Goal: Find contact information: Find contact information

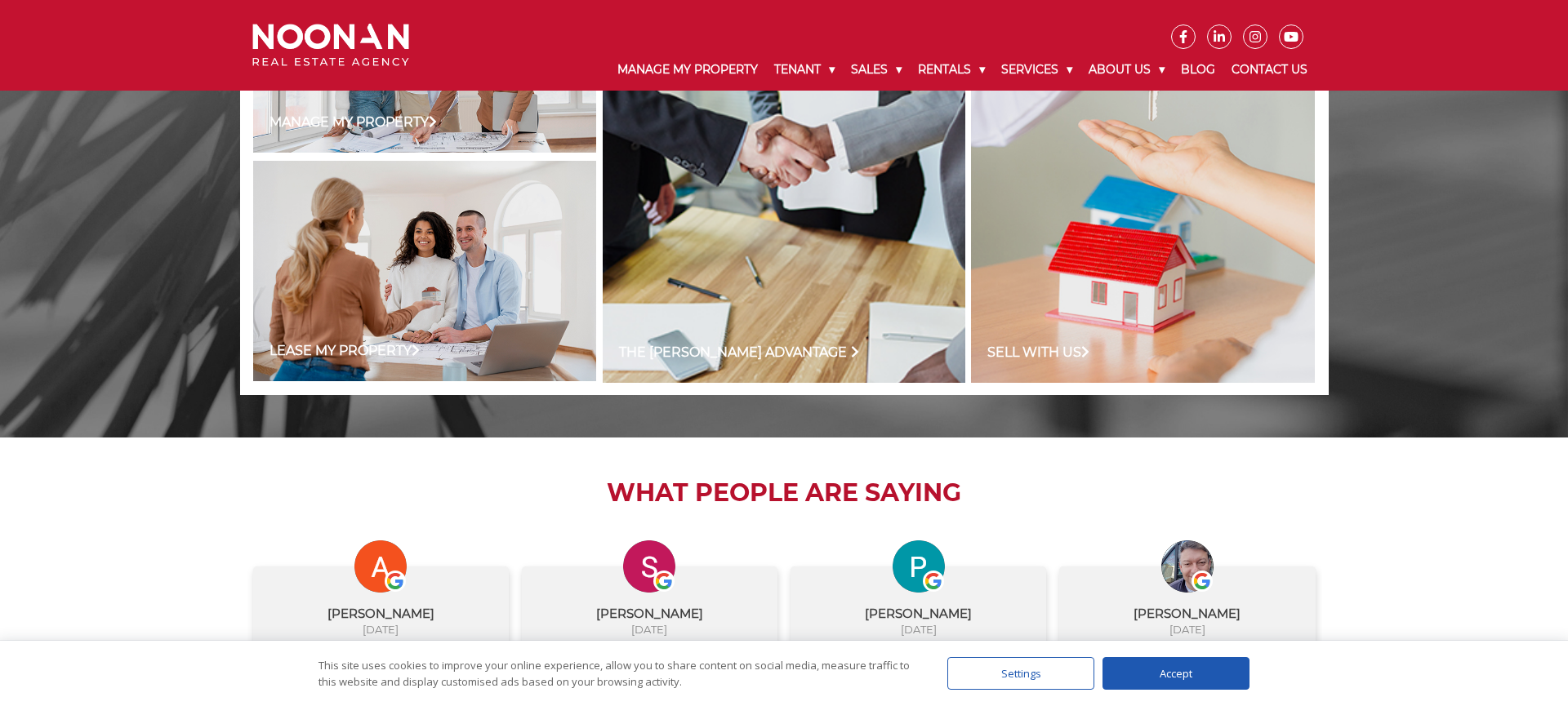
scroll to position [1361, 0]
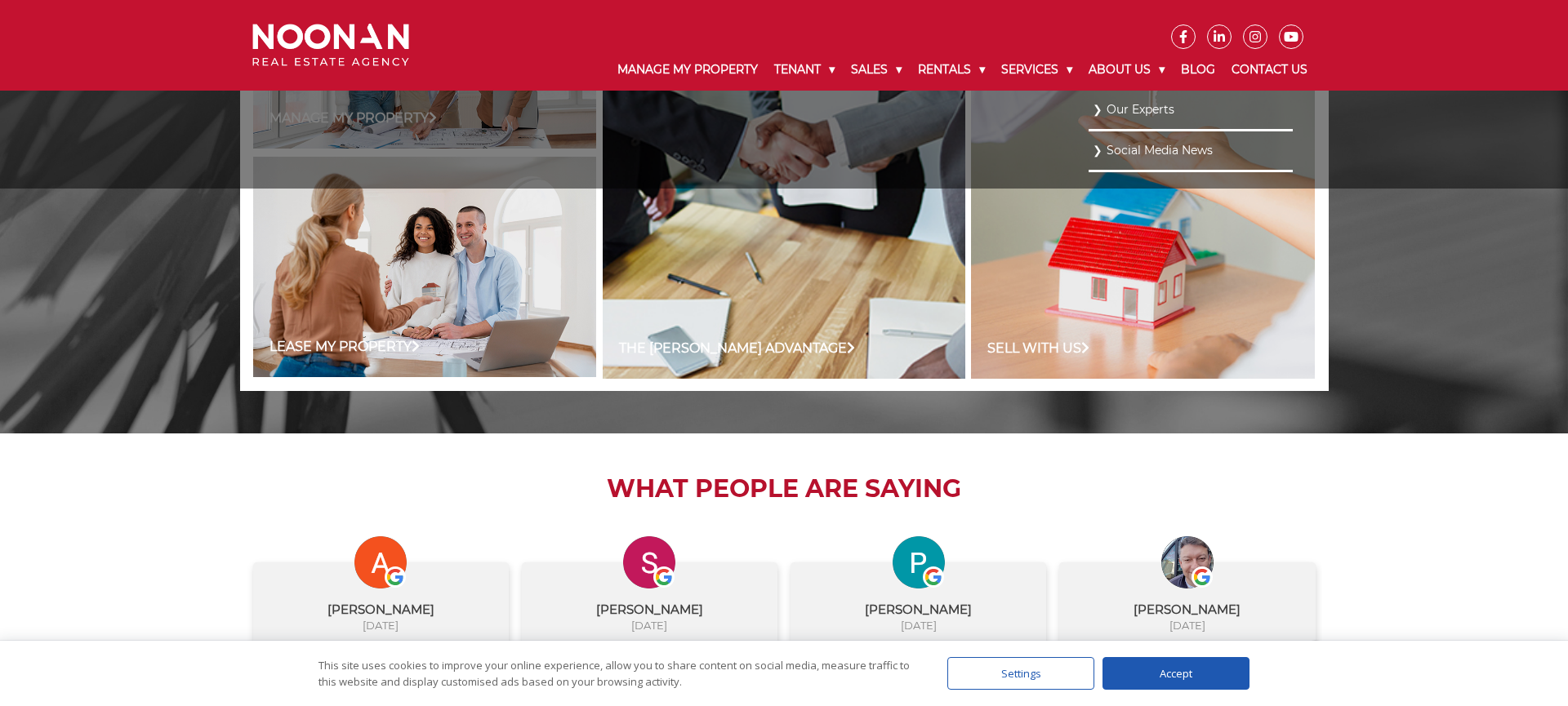
click at [1148, 110] on link "Our Experts" at bounding box center [1190, 110] width 196 height 22
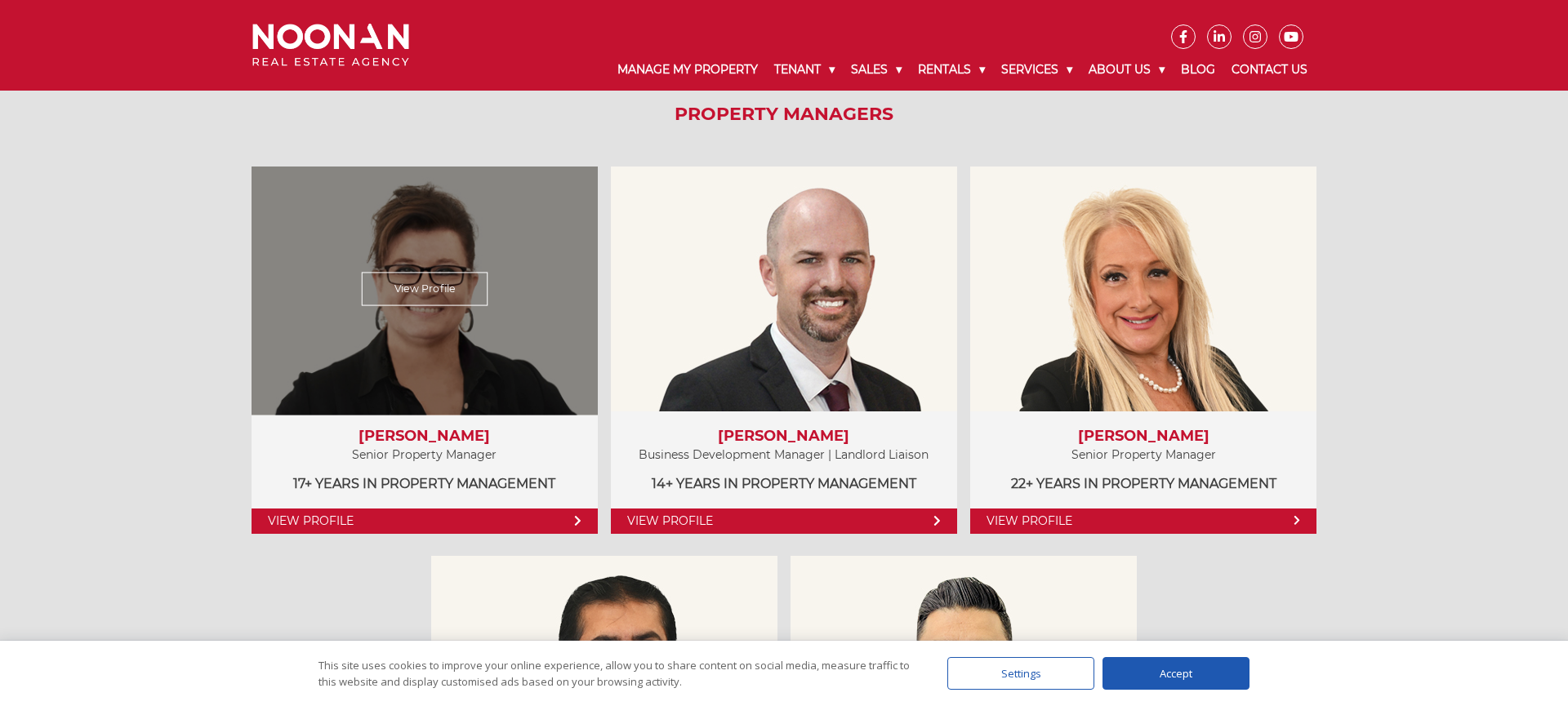
scroll to position [801, 0]
